Goal: Transaction & Acquisition: Book appointment/travel/reservation

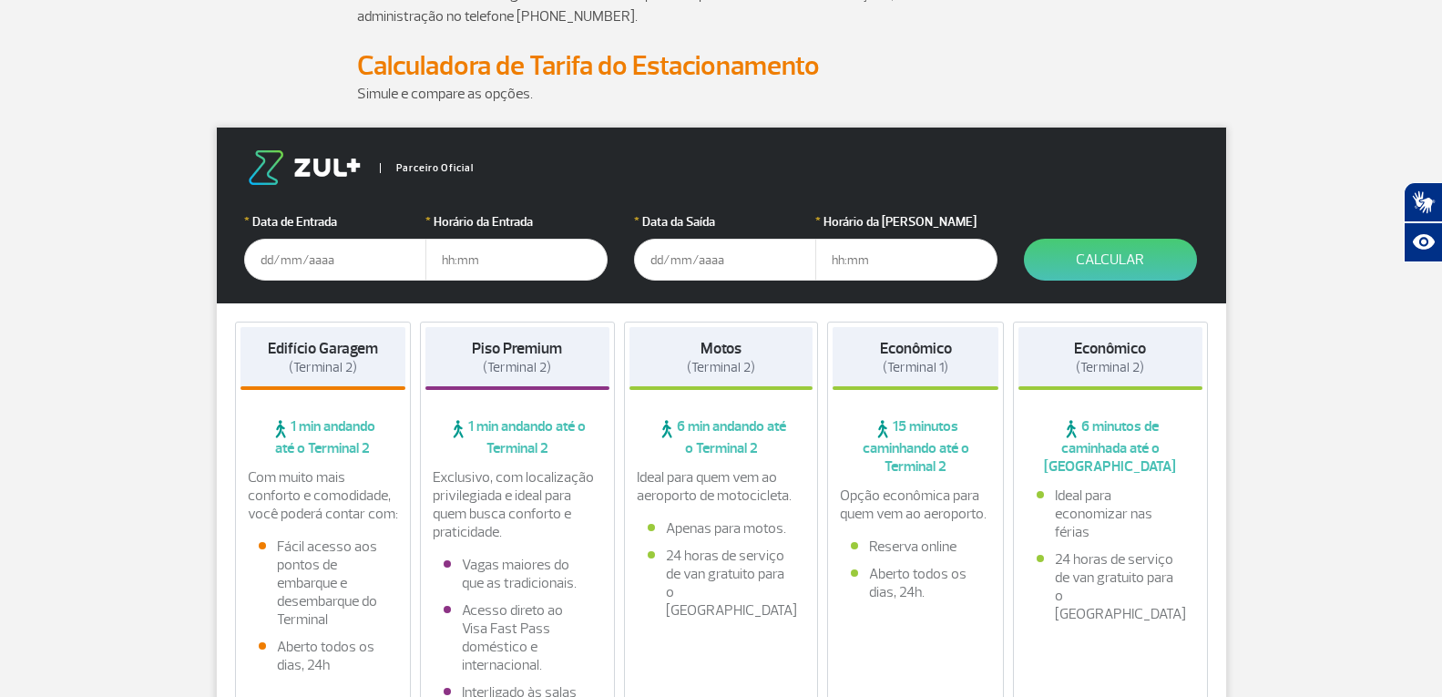
scroll to position [182, 0]
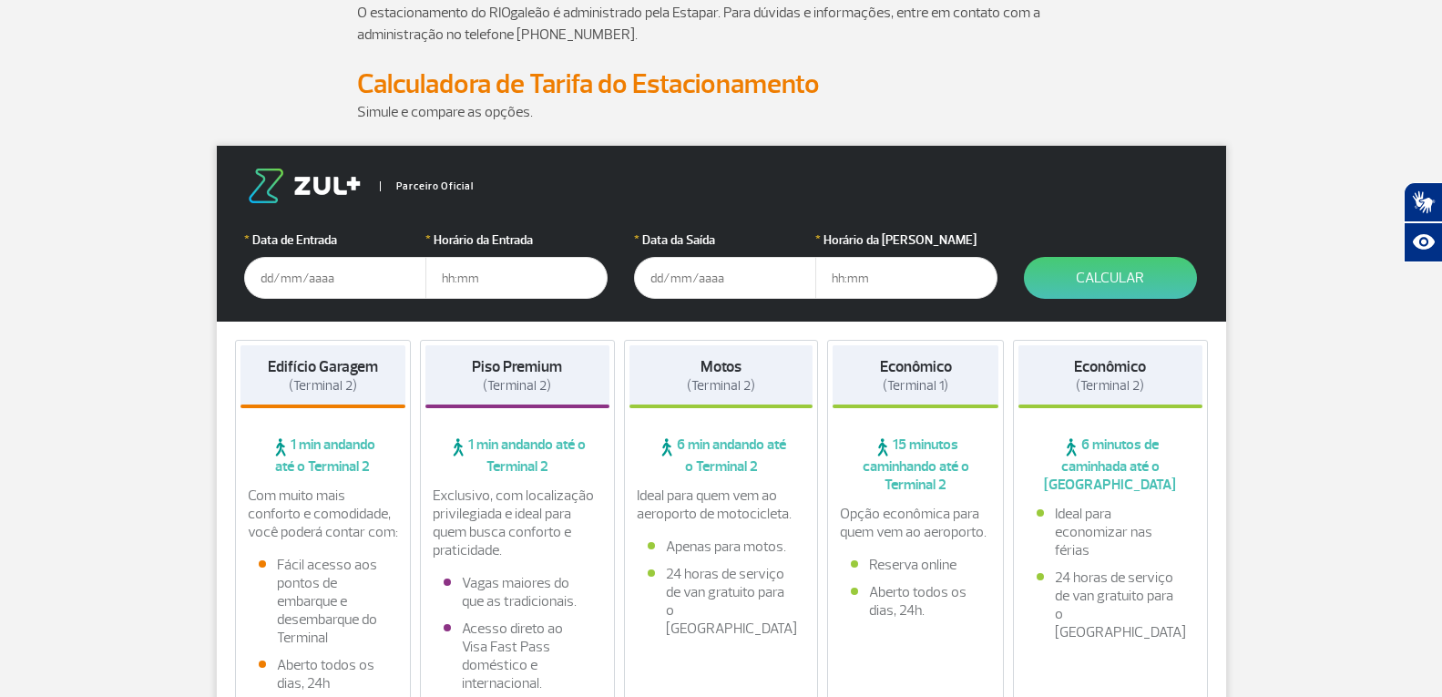
click at [260, 282] on input "text" at bounding box center [335, 278] width 182 height 42
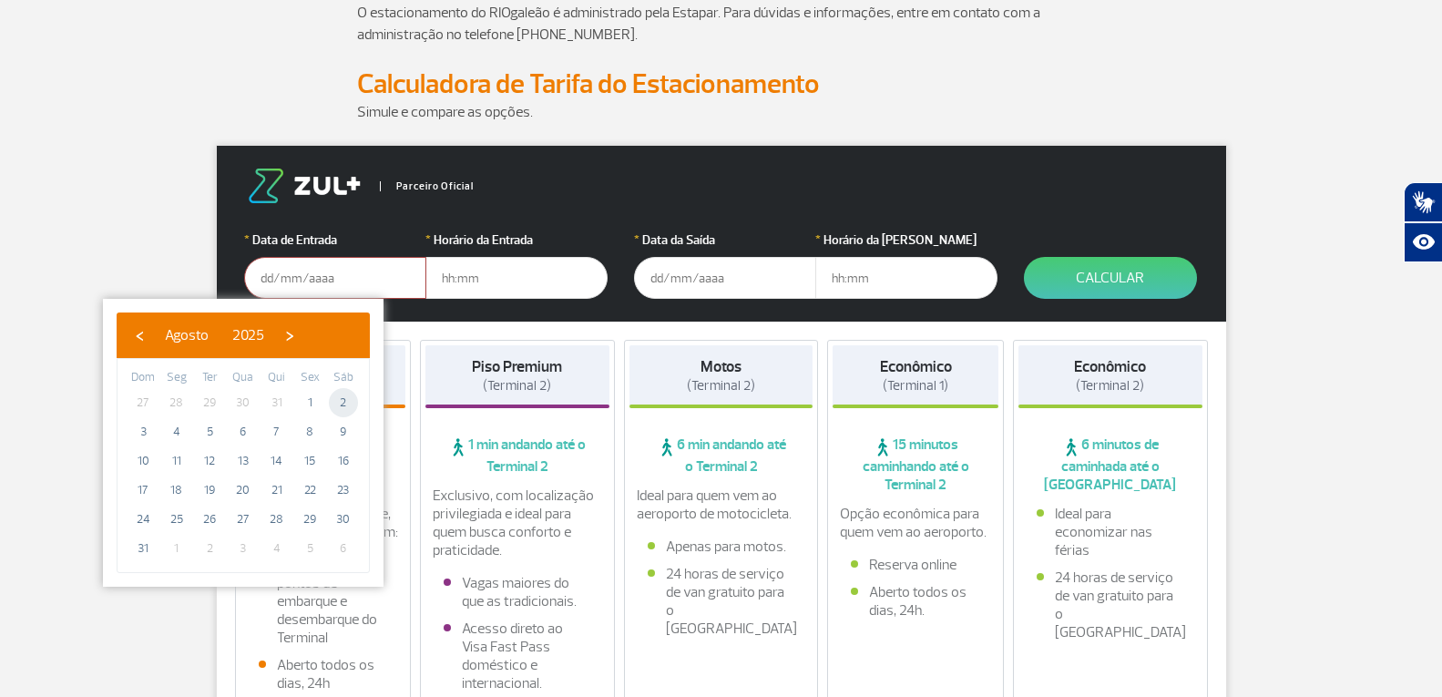
click at [344, 404] on span "2" at bounding box center [343, 402] width 29 height 29
type input "[DATE]"
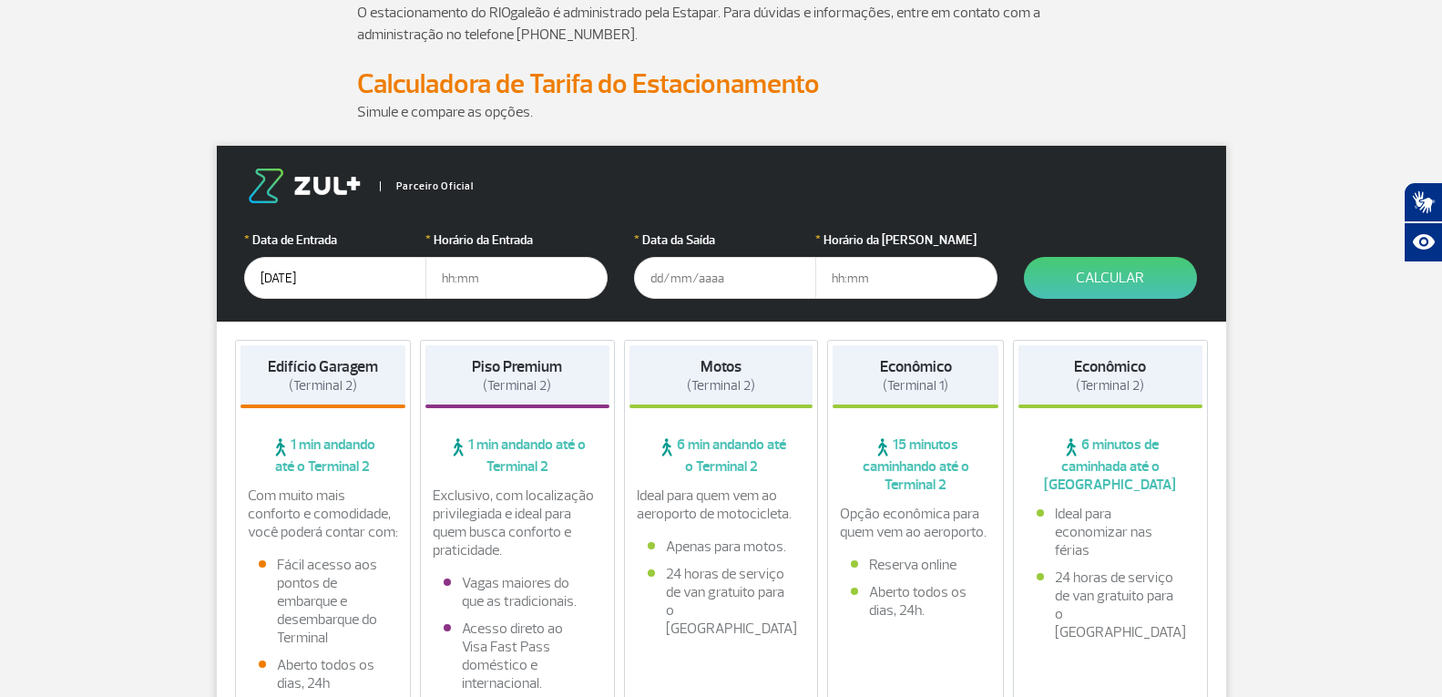
click at [456, 277] on input "text" at bounding box center [516, 278] width 182 height 42
type input "7"
click at [718, 285] on input "03" at bounding box center [725, 278] width 182 height 42
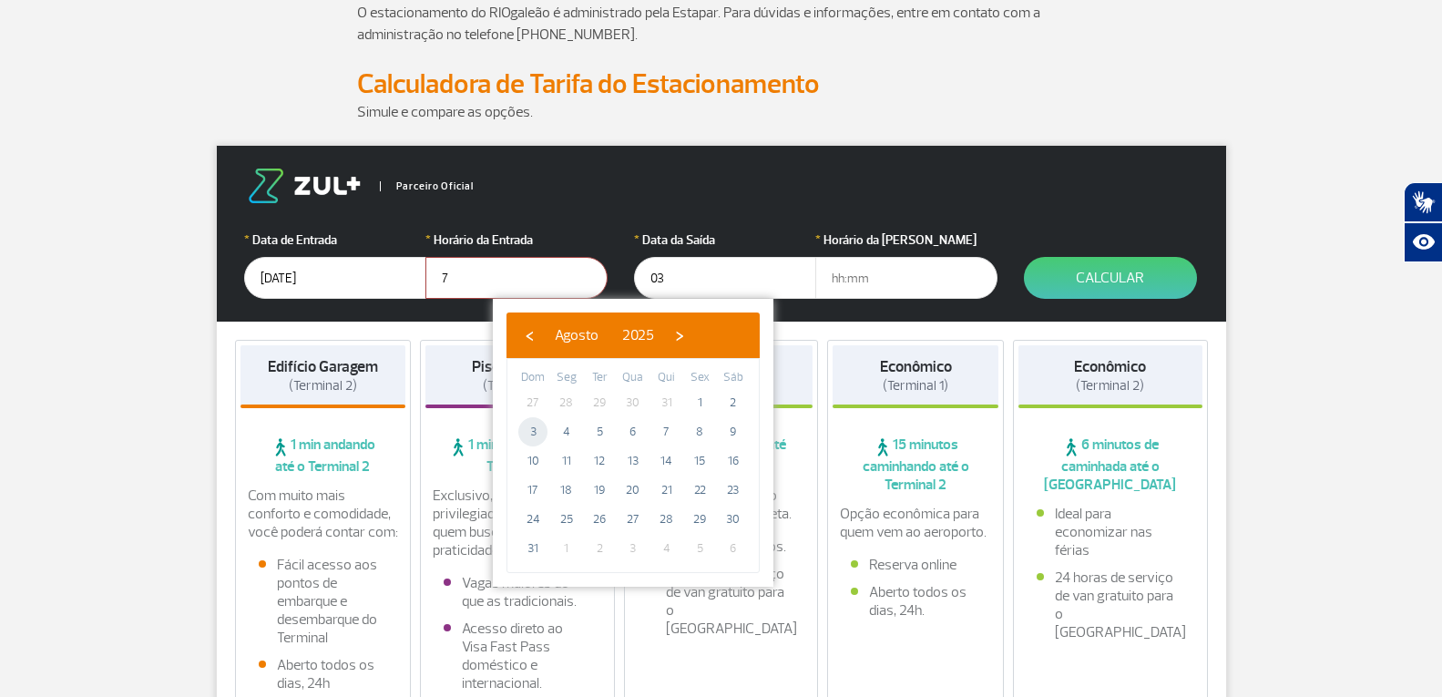
type input "[DATE]"
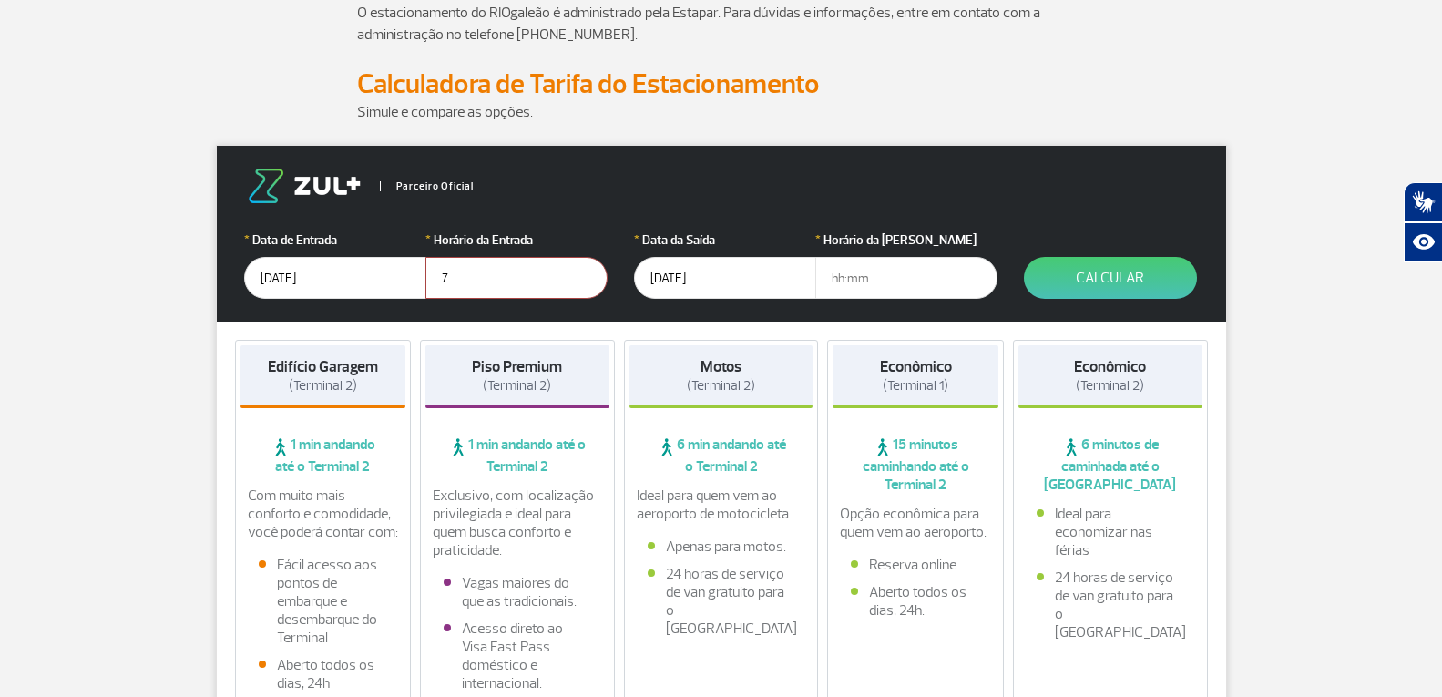
click at [833, 278] on input "text" at bounding box center [906, 278] width 182 height 42
type input "18"
click at [1141, 278] on button "Calcular" at bounding box center [1110, 278] width 173 height 42
click at [1101, 276] on button "Calcular" at bounding box center [1110, 278] width 173 height 42
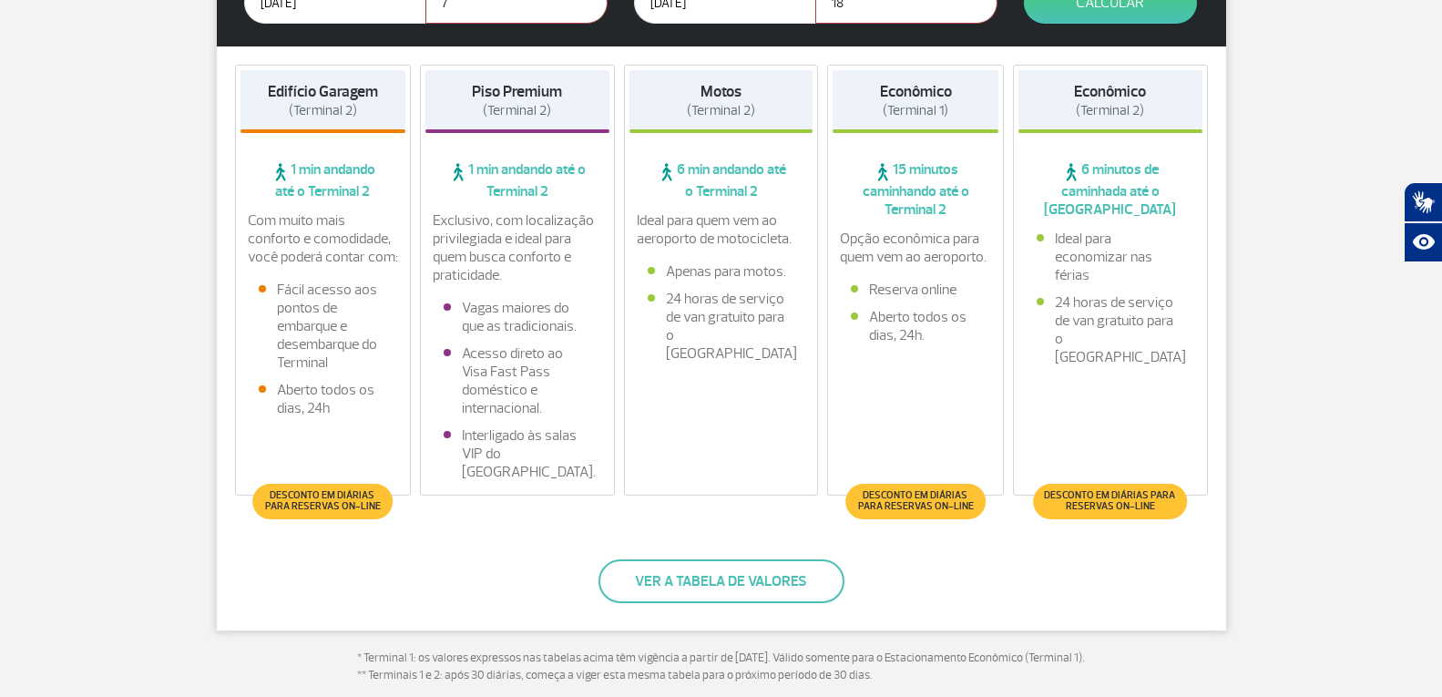
scroll to position [455, 0]
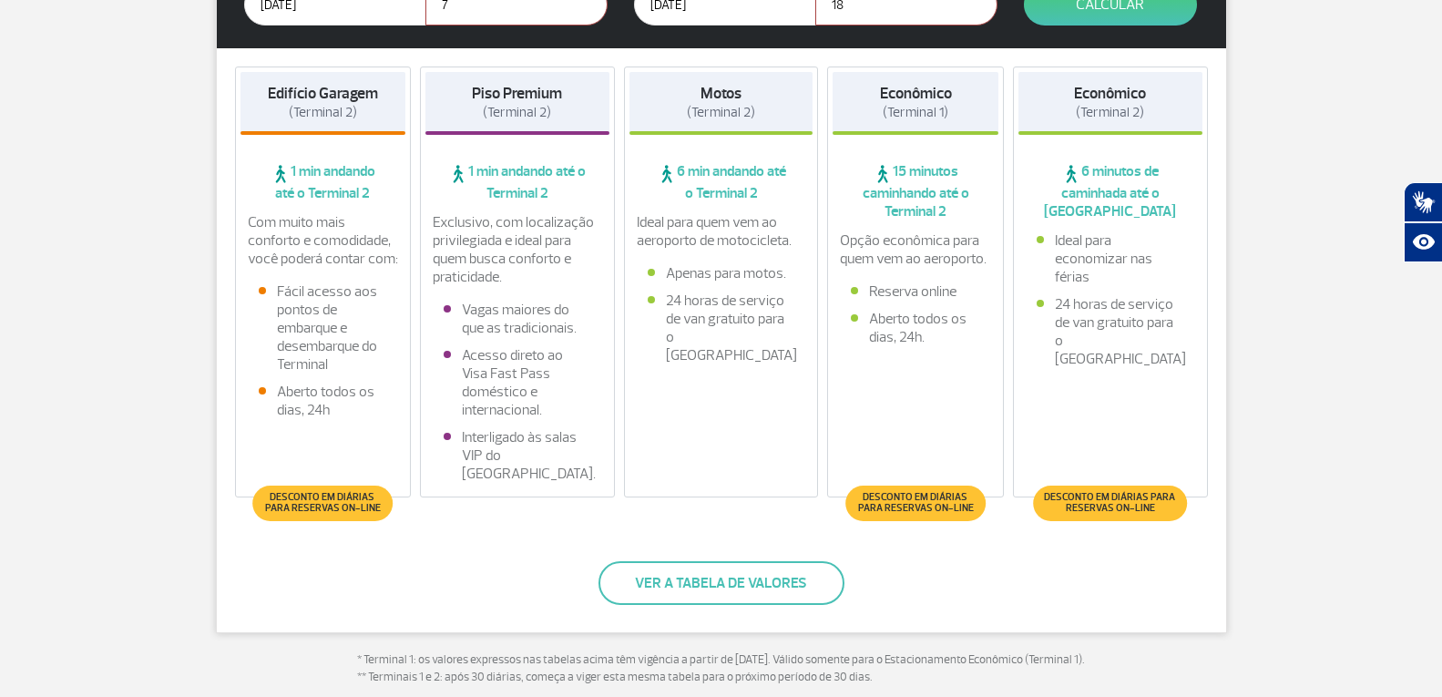
click at [318, 501] on span "Desconto em diárias para reservas on-line" at bounding box center [322, 503] width 121 height 22
click at [317, 505] on span "Desconto em diárias para reservas on-line" at bounding box center [322, 503] width 121 height 22
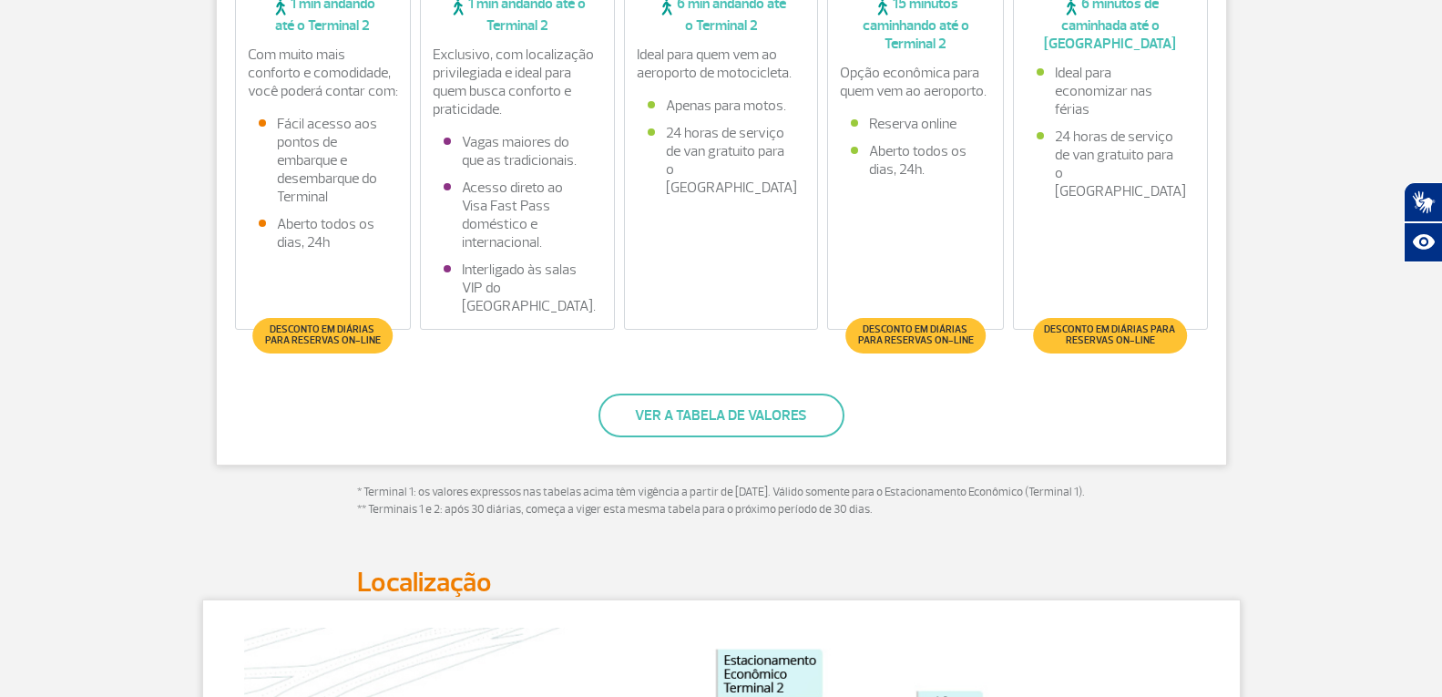
scroll to position [638, 0]
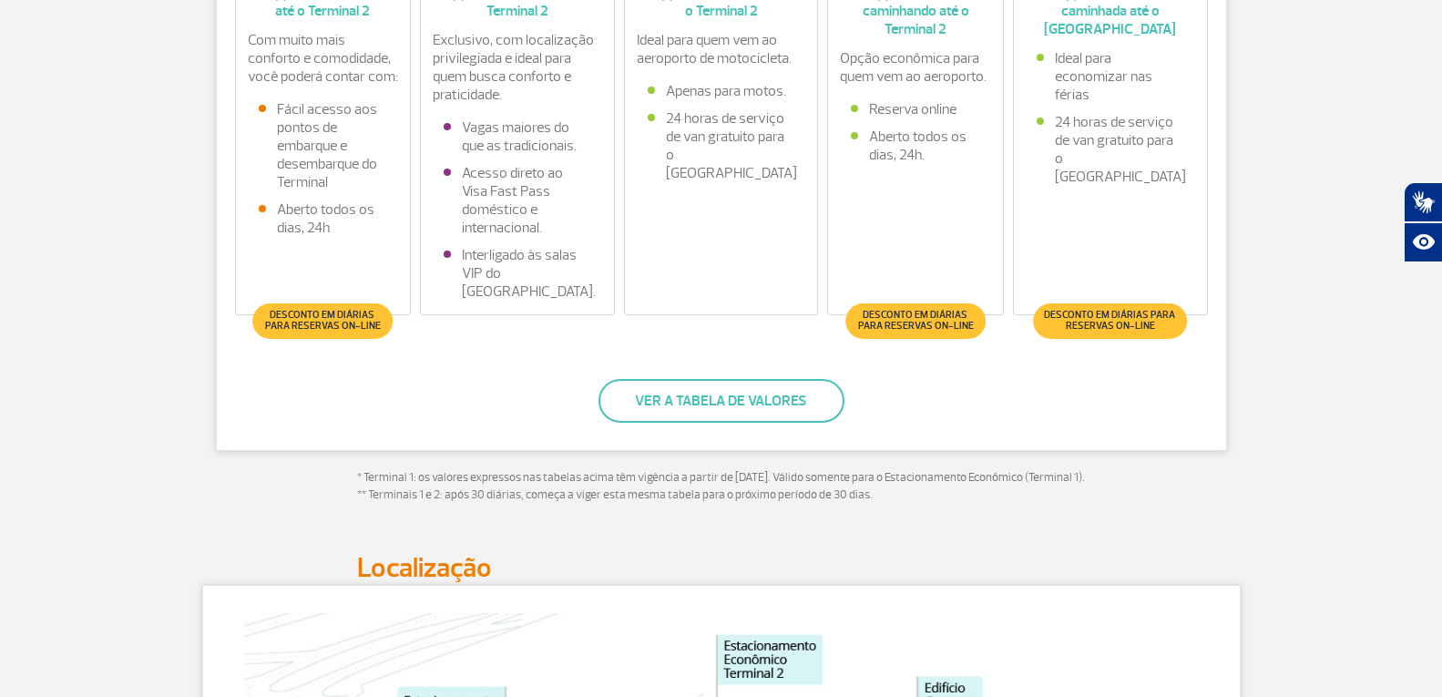
click at [322, 326] on span "Desconto em diárias para reservas on-line" at bounding box center [322, 321] width 121 height 22
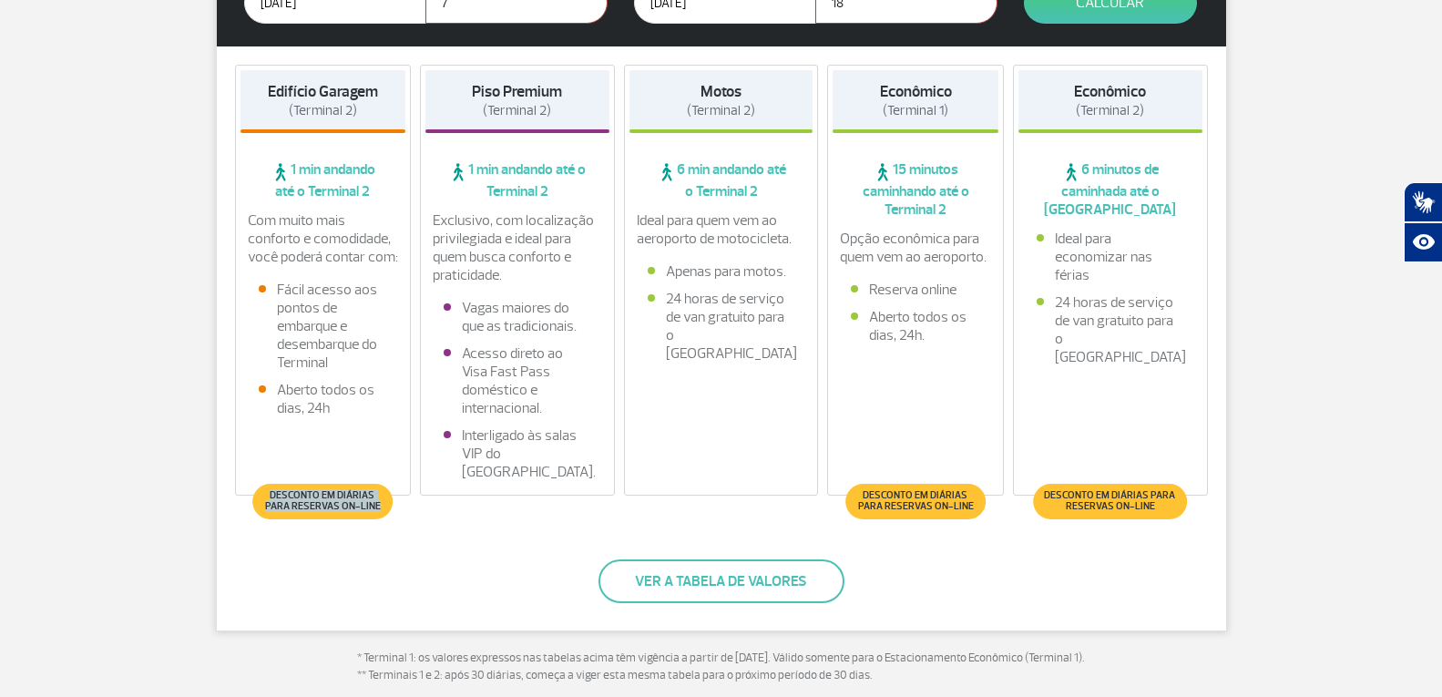
scroll to position [455, 0]
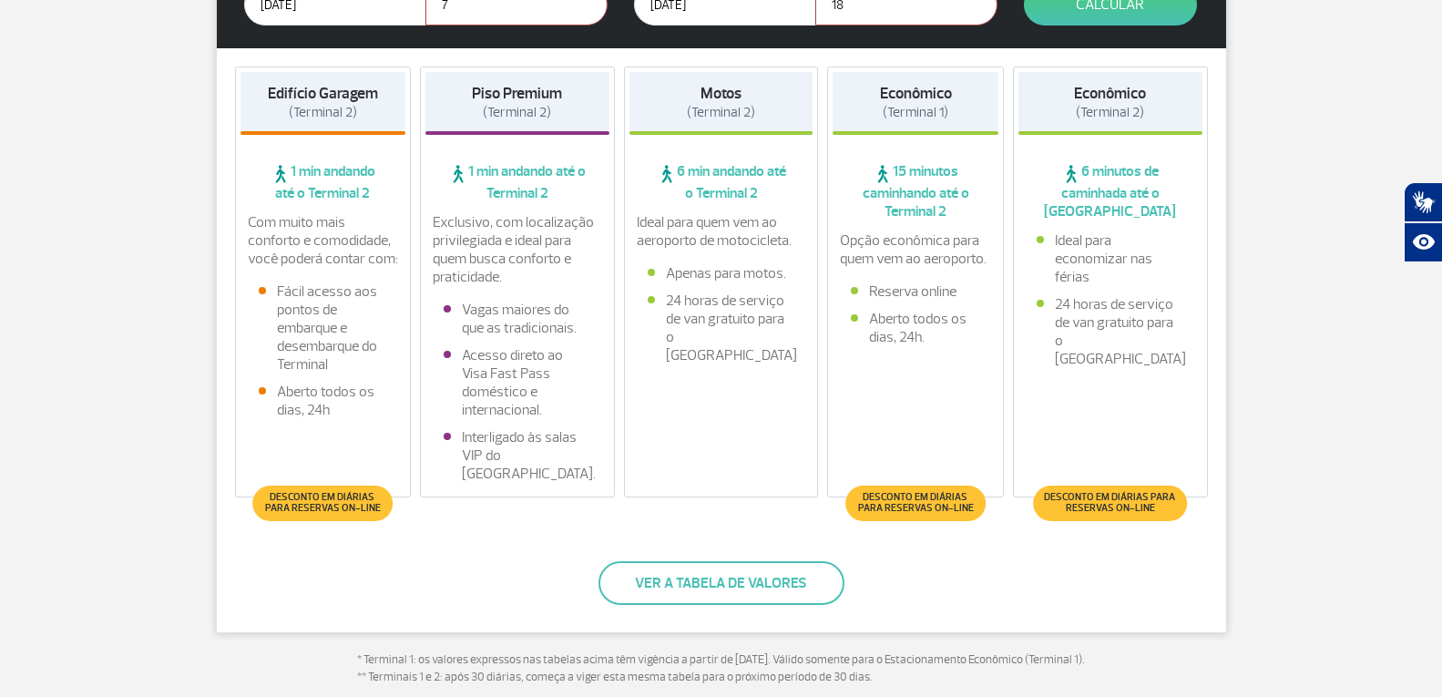
click at [895, 507] on span "Desconto em diárias para reservas on-line" at bounding box center [914, 503] width 121 height 22
click at [898, 512] on span "Desconto em diárias para reservas on-line" at bounding box center [914, 503] width 121 height 22
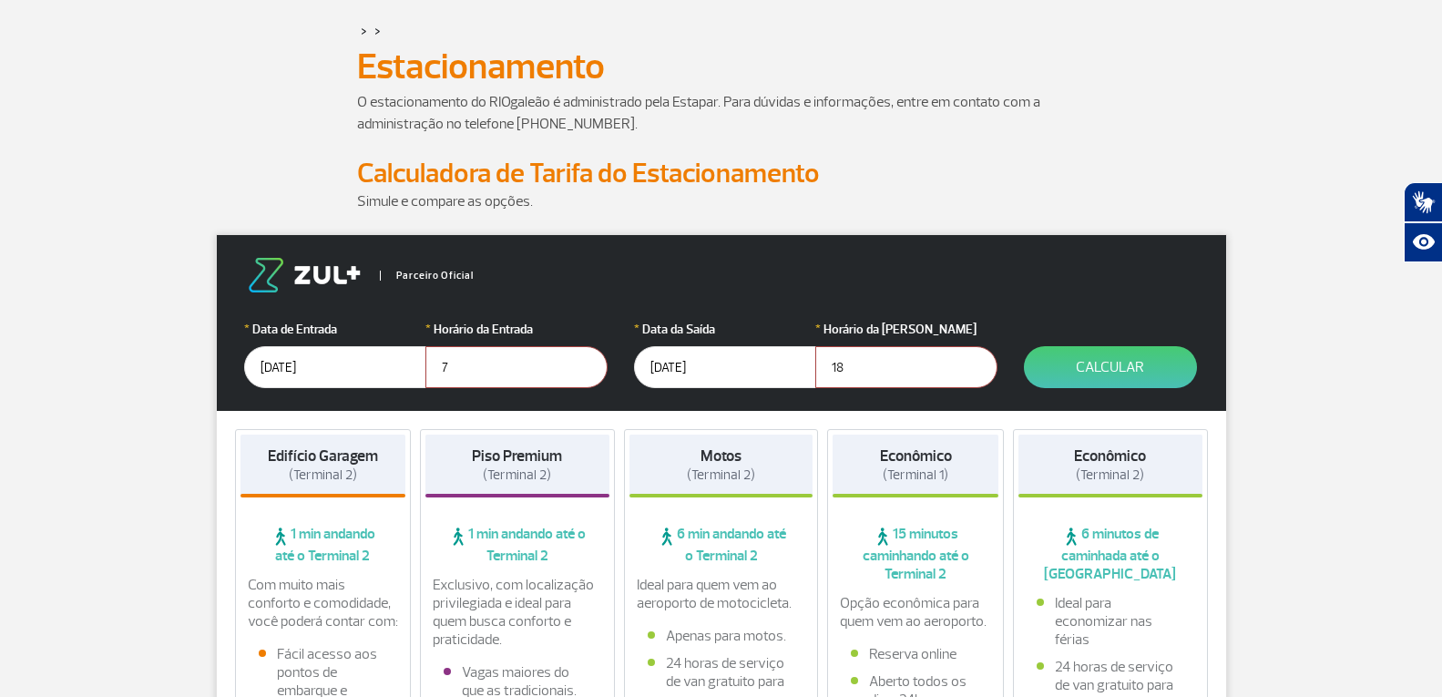
scroll to position [91, 0]
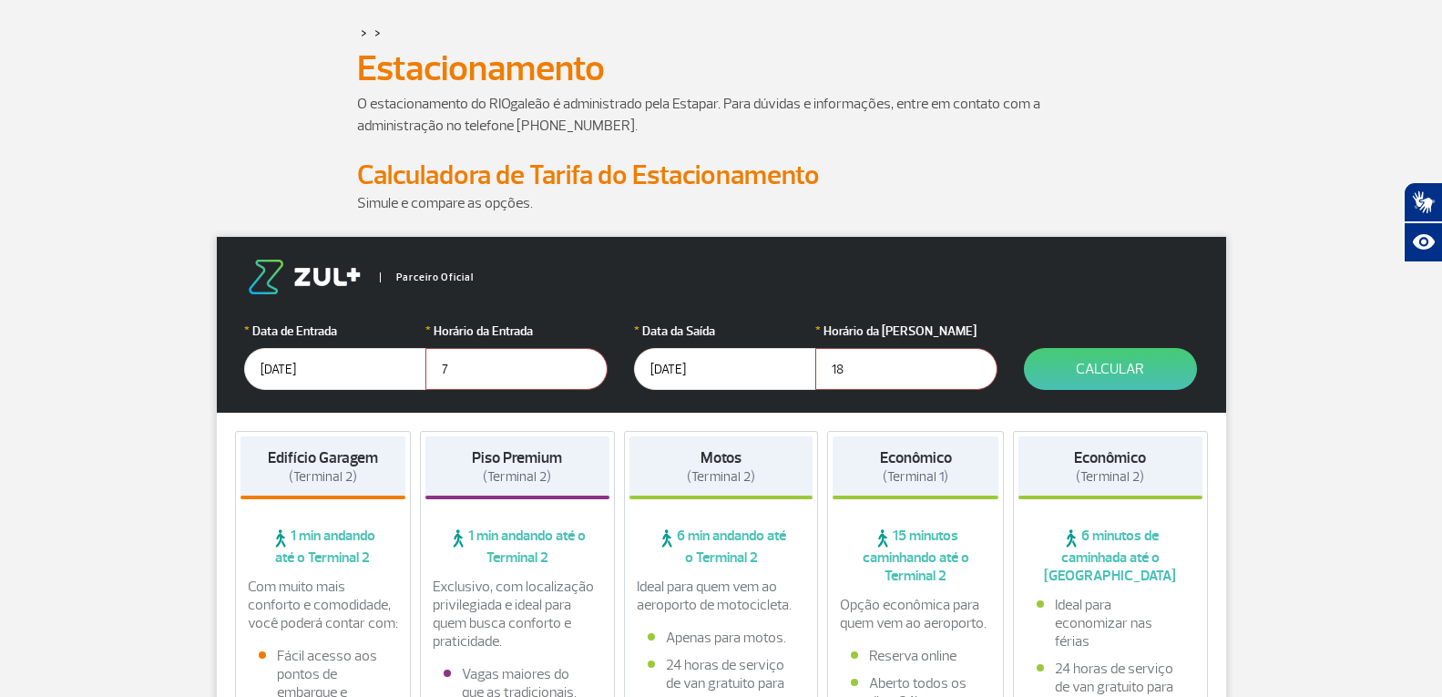
drag, startPoint x: 359, startPoint y: 368, endPoint x: 188, endPoint y: 371, distance: 171.3
drag, startPoint x: 455, startPoint y: 373, endPoint x: 429, endPoint y: 373, distance: 25.5
click at [429, 373] on input "7" at bounding box center [516, 369] width 182 height 42
drag, startPoint x: 714, startPoint y: 379, endPoint x: 619, endPoint y: 389, distance: 95.3
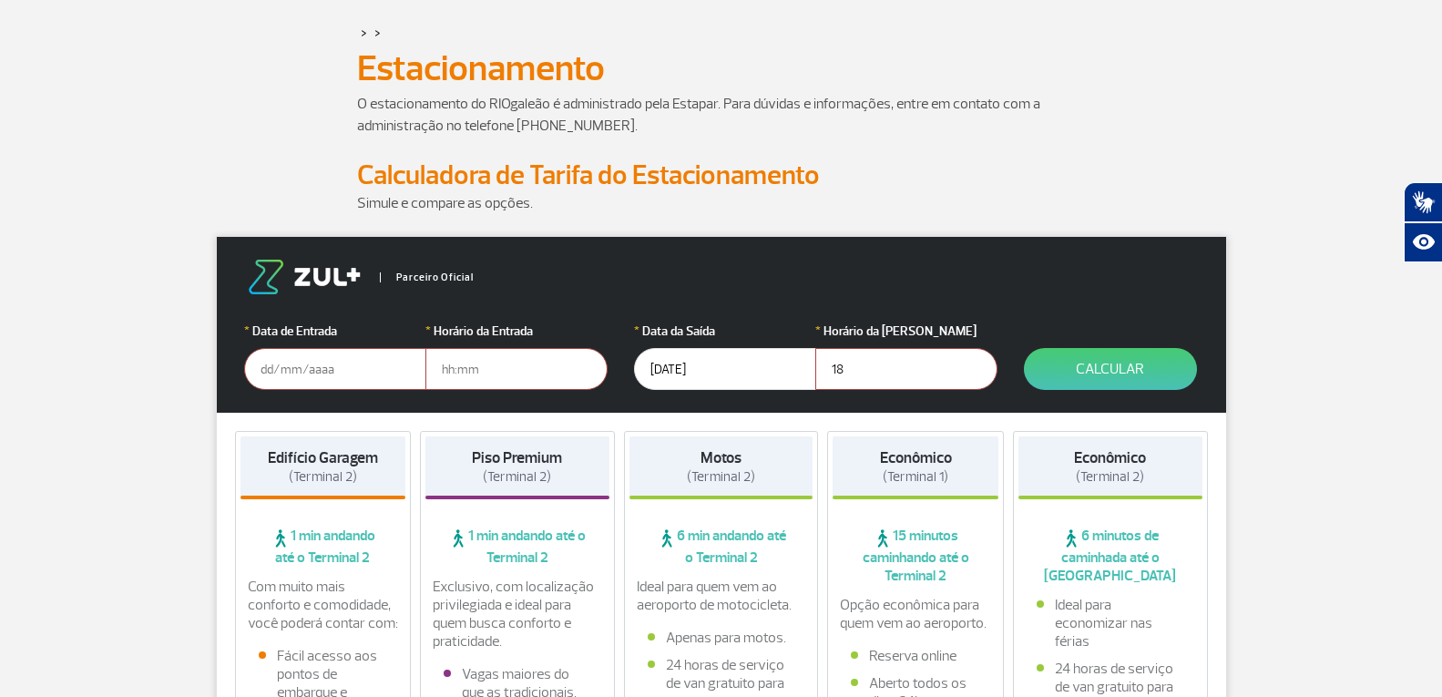
click at [619, 389] on form "Parceiro Oficial * Data de Entrada * Horário da Entrada * Data da Saída [DATE] …" at bounding box center [721, 325] width 1009 height 176
drag, startPoint x: 865, startPoint y: 375, endPoint x: 822, endPoint y: 380, distance: 44.0
click at [822, 380] on input "18" at bounding box center [906, 369] width 182 height 42
click at [259, 369] on input "text" at bounding box center [335, 369] width 182 height 42
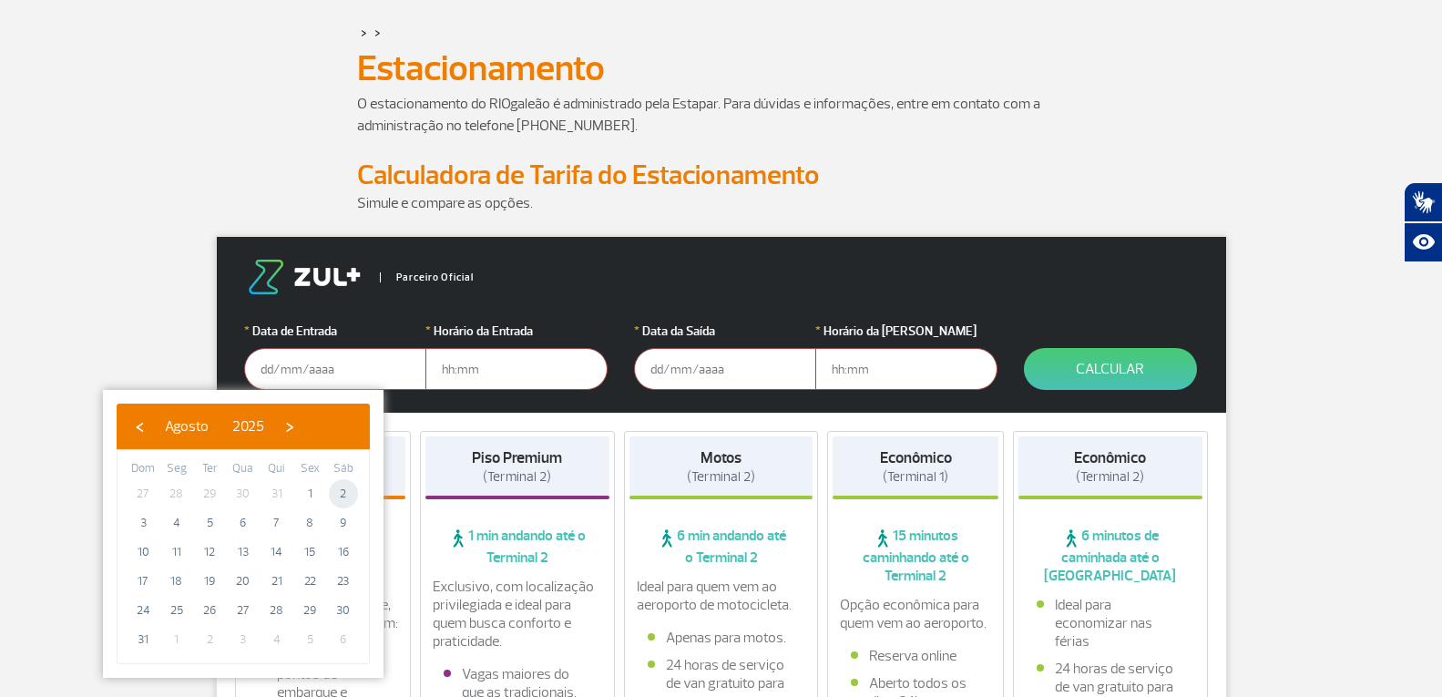
click at [342, 498] on span "2" at bounding box center [343, 493] width 29 height 29
type input "[DATE]"
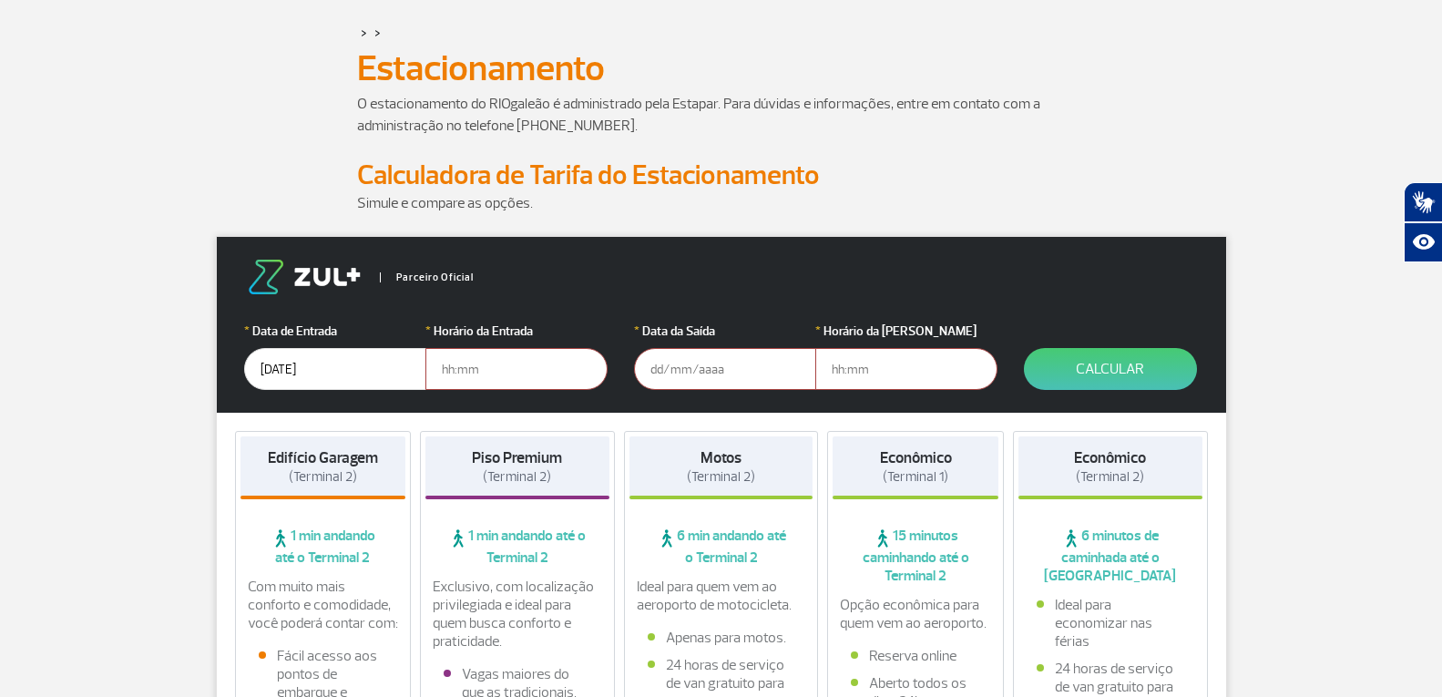
click at [447, 372] on input "text" at bounding box center [516, 369] width 182 height 42
type input "6"
type input "06:00"
click at [657, 375] on input "text" at bounding box center [725, 369] width 182 height 42
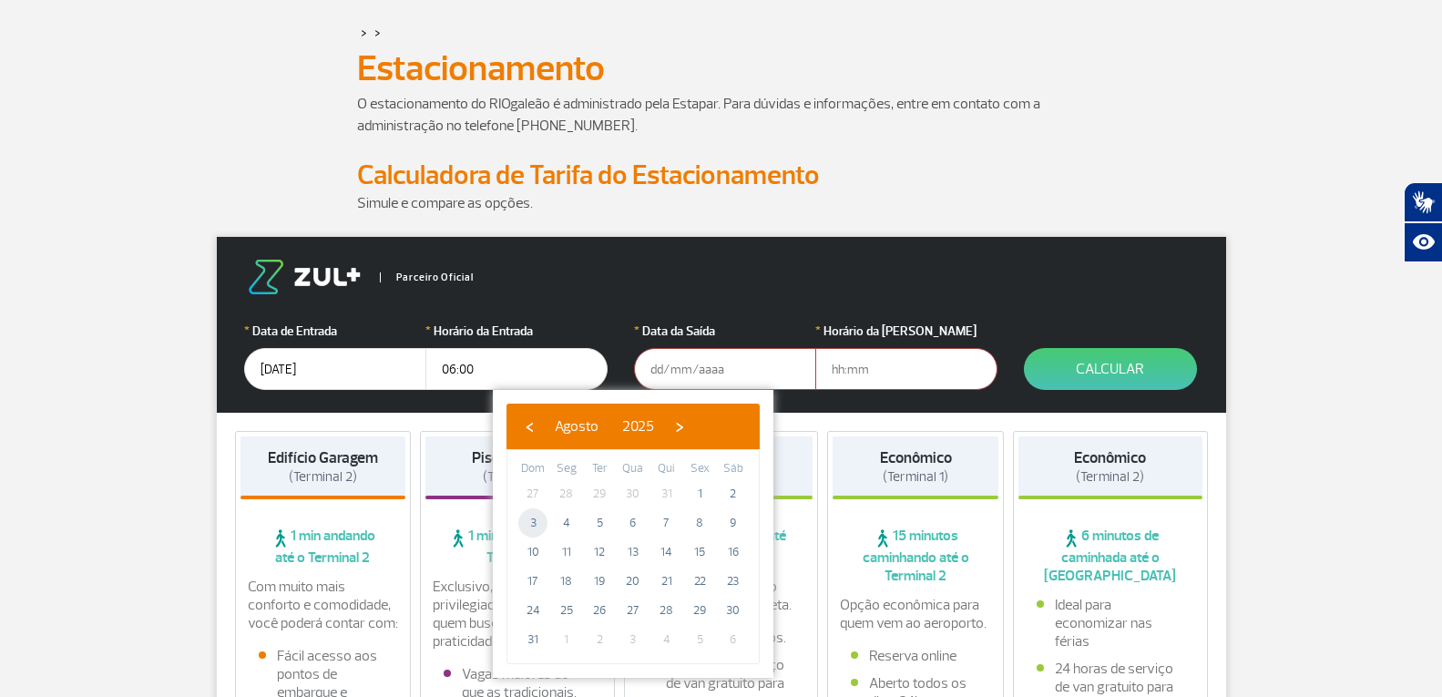
click at [540, 518] on span "3" at bounding box center [532, 522] width 29 height 29
type input "[DATE]"
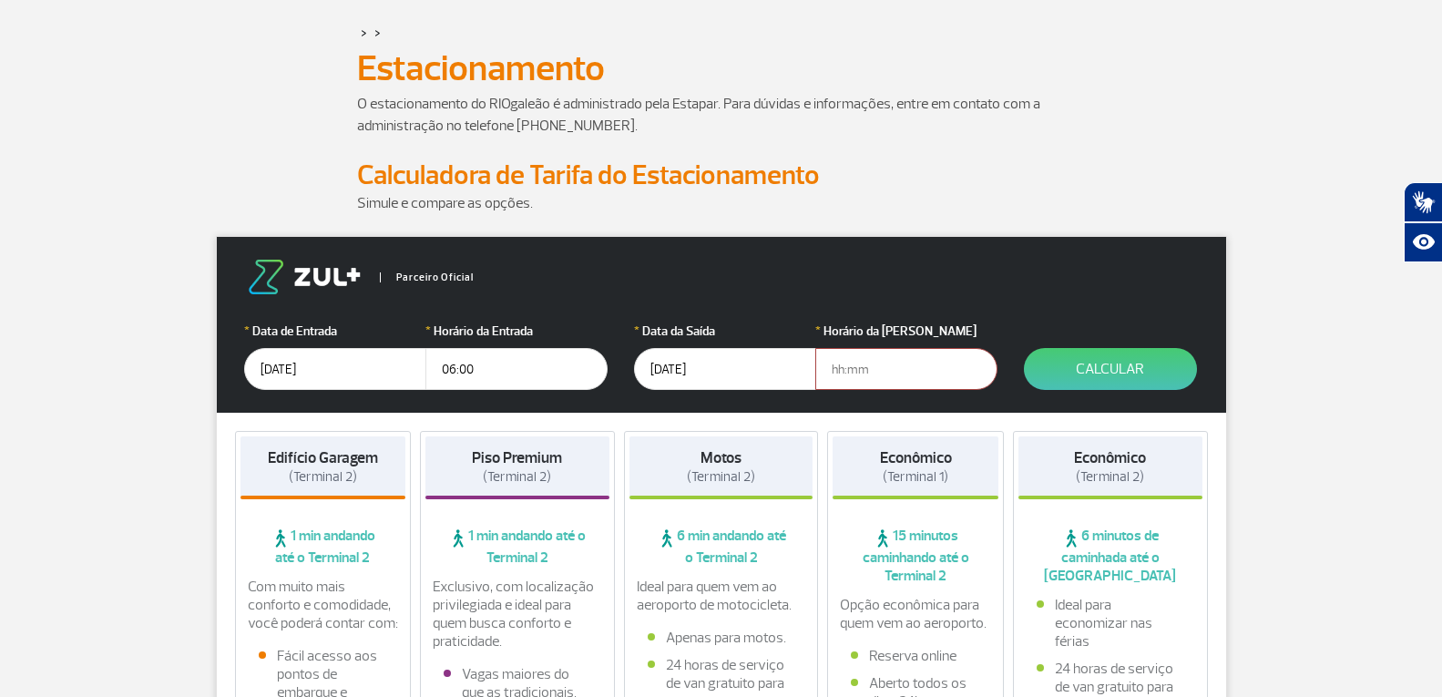
click at [835, 369] on input "text" at bounding box center [906, 369] width 182 height 42
type input "18:00"
click at [1124, 372] on button "Calcular" at bounding box center [1110, 369] width 173 height 42
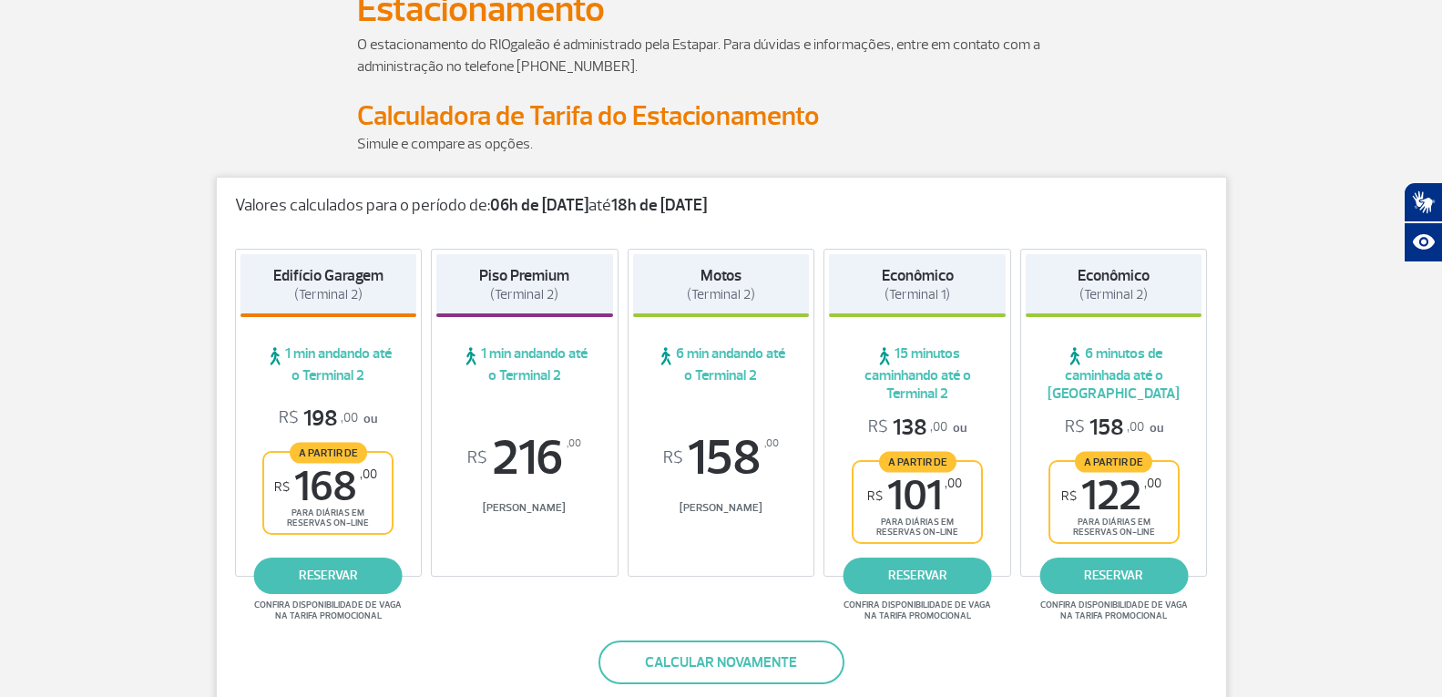
scroll to position [182, 0]
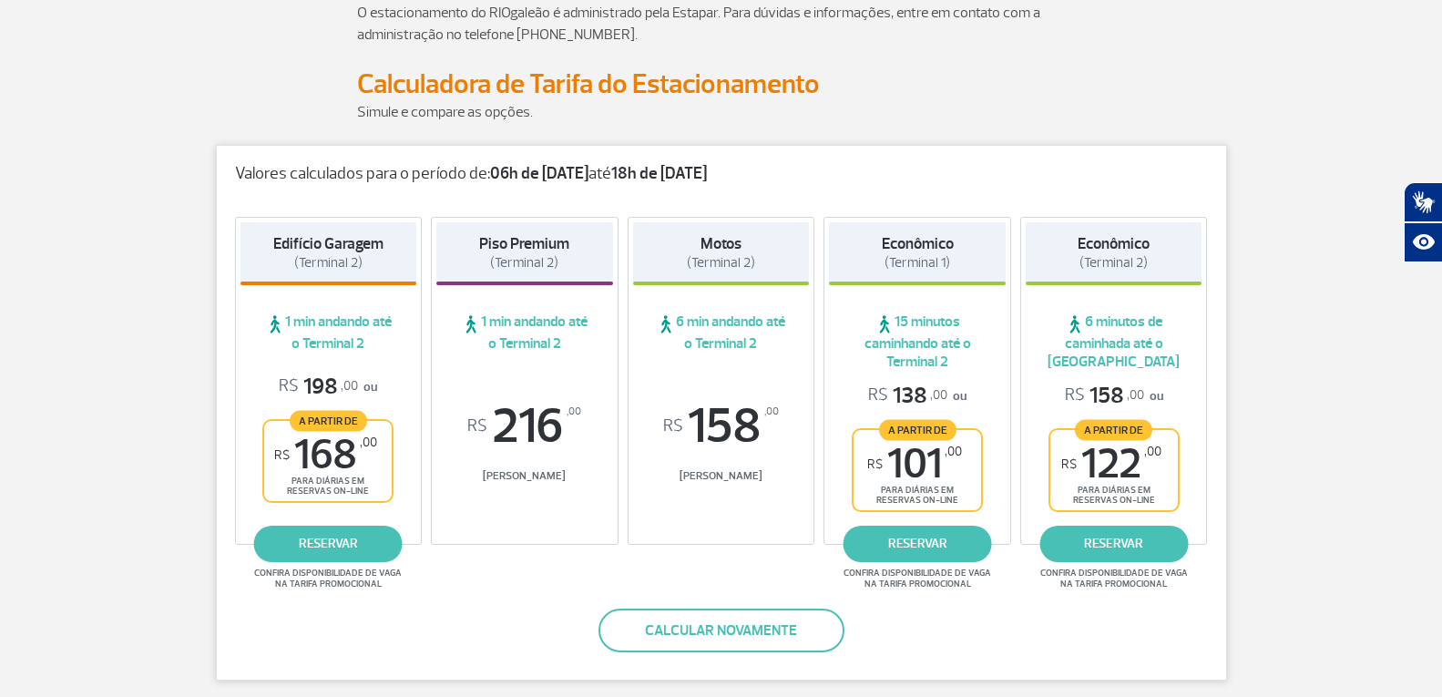
drag, startPoint x: 357, startPoint y: 83, endPoint x: 755, endPoint y: 111, distance: 399.0
click at [712, 110] on p "Simule e compare as opções." at bounding box center [721, 112] width 729 height 22
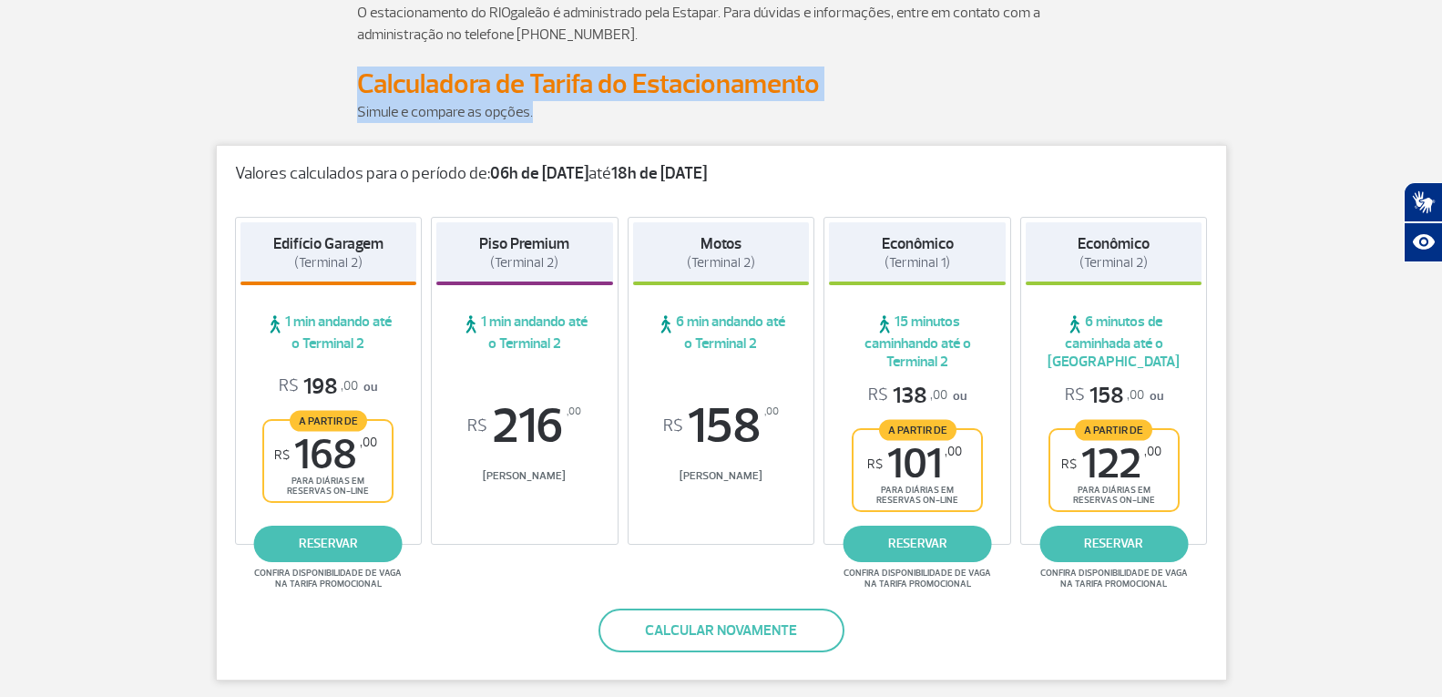
drag, startPoint x: 357, startPoint y: 82, endPoint x: 530, endPoint y: 116, distance: 176.3
click at [822, 92] on h2 "Calculadora de Tarifa do Estacionamento" at bounding box center [721, 84] width 729 height 34
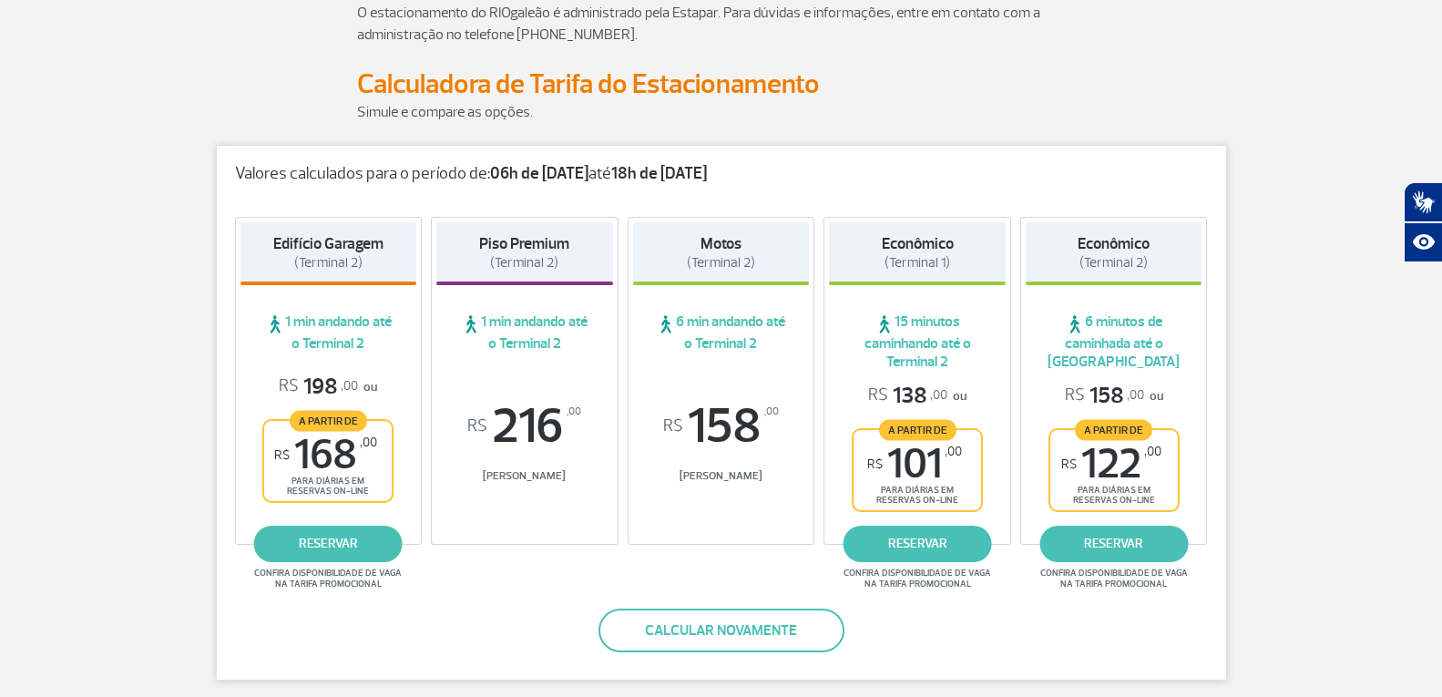
drag, startPoint x: 358, startPoint y: 83, endPoint x: 751, endPoint y: 105, distance: 393.2
click at [752, 105] on p "Simule e compare as opções." at bounding box center [721, 112] width 729 height 22
drag, startPoint x: 359, startPoint y: 83, endPoint x: 646, endPoint y: 117, distance: 289.0
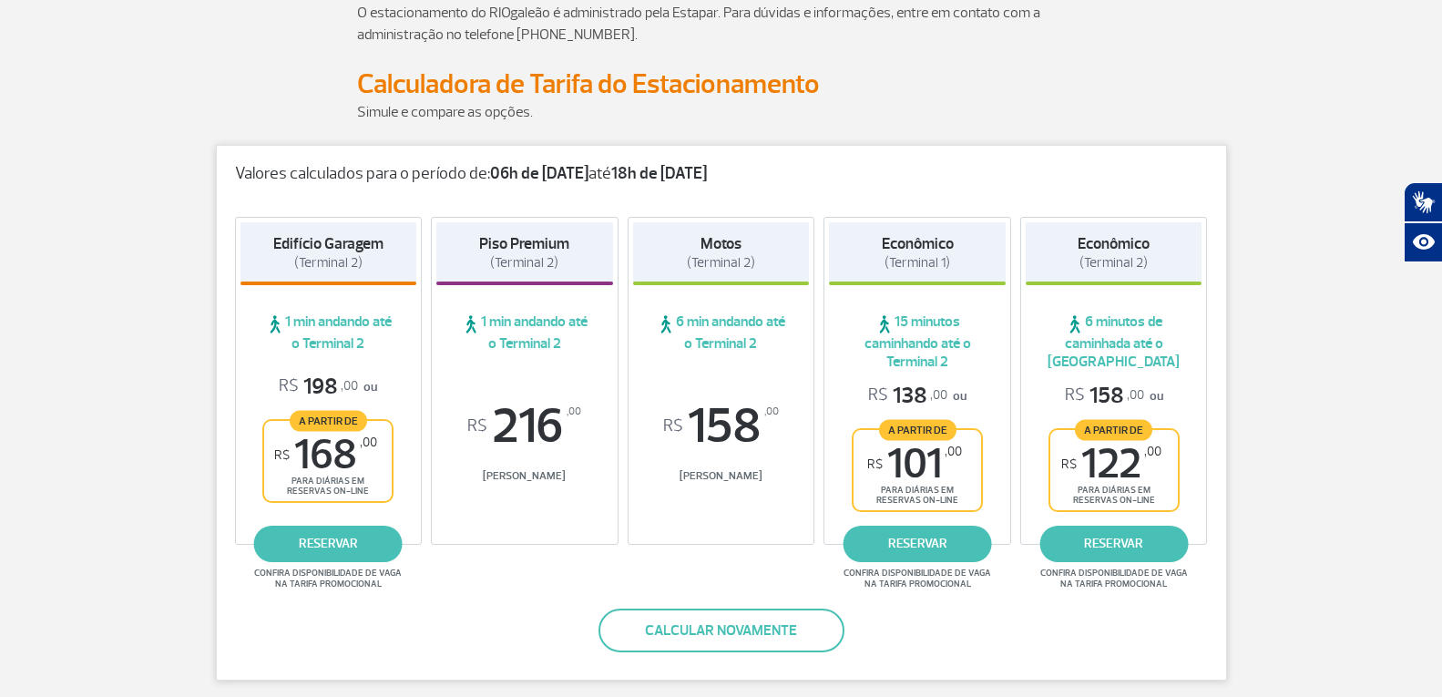
click at [648, 117] on p "Simule e compare as opções." at bounding box center [721, 112] width 729 height 22
click at [1108, 549] on link "reservar" at bounding box center [1113, 544] width 148 height 36
